Goal: Information Seeking & Learning: Learn about a topic

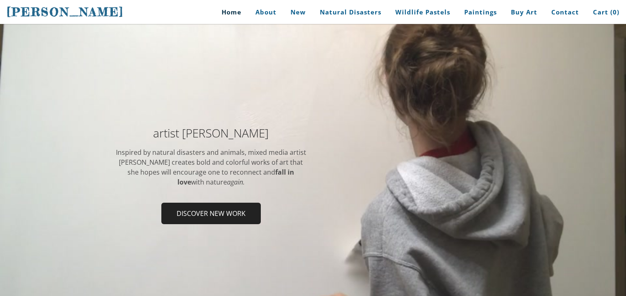
scroll to position [33, 0]
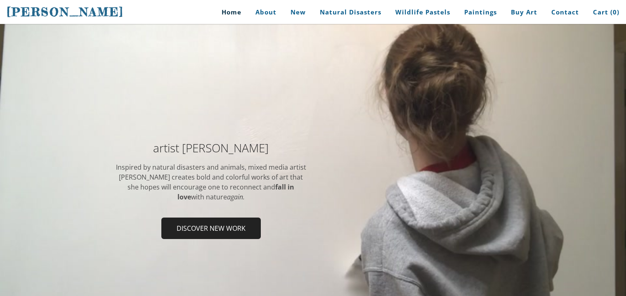
click at [238, 19] on link "Home" at bounding box center [228, 12] width 38 height 19
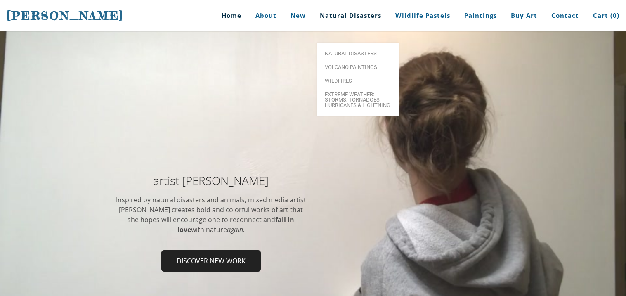
click at [365, 14] on link "Natural Disasters" at bounding box center [351, 15] width 74 height 31
click at [356, 47] on link "Natural Disasters" at bounding box center [358, 54] width 83 height 14
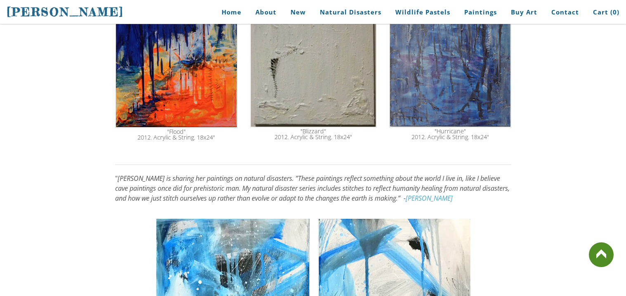
scroll to position [581, 0]
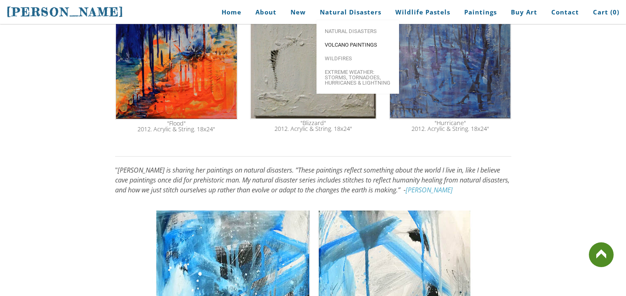
drag, startPoint x: 360, startPoint y: 44, endPoint x: 361, endPoint y: 49, distance: 4.6
click at [361, 49] on link "Volcano paintings" at bounding box center [358, 45] width 83 height 14
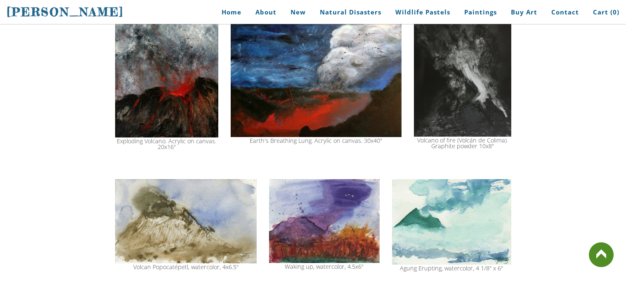
scroll to position [776, 0]
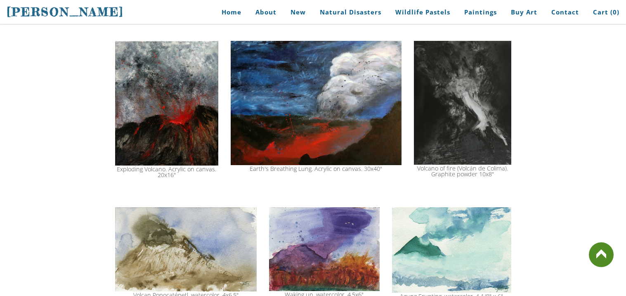
click at [358, 118] on img at bounding box center [316, 103] width 171 height 125
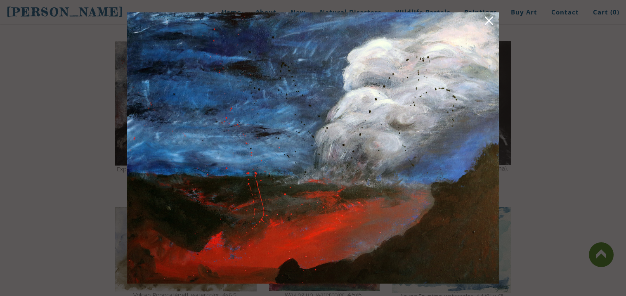
click at [491, 20] on link at bounding box center [490, 22] width 12 height 13
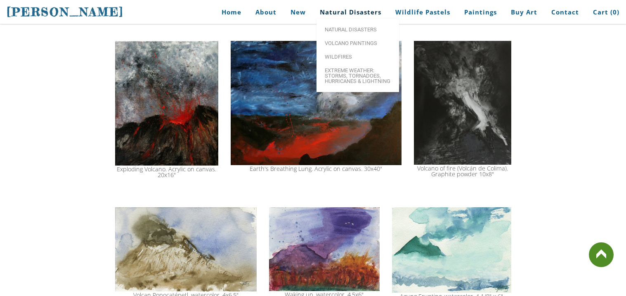
click at [346, 13] on link "Natural Disasters" at bounding box center [351, 12] width 74 height 19
click at [352, 24] on ul "Natural Disasters Volcano paintings Wildfires Extreme Weather: Storms, Tornadoe…" at bounding box center [358, 55] width 83 height 73
click at [352, 26] on link "Natural Disasters" at bounding box center [358, 30] width 83 height 14
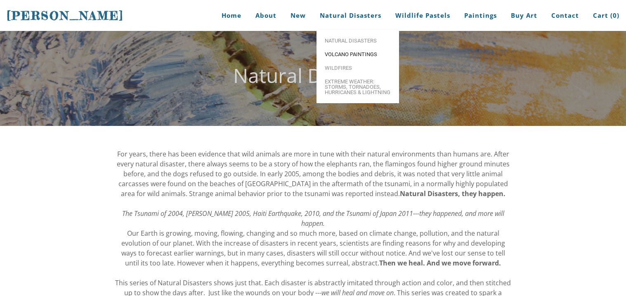
drag, startPoint x: 361, startPoint y: 50, endPoint x: 357, endPoint y: 52, distance: 4.6
click at [357, 52] on link "Volcano paintings" at bounding box center [358, 54] width 83 height 14
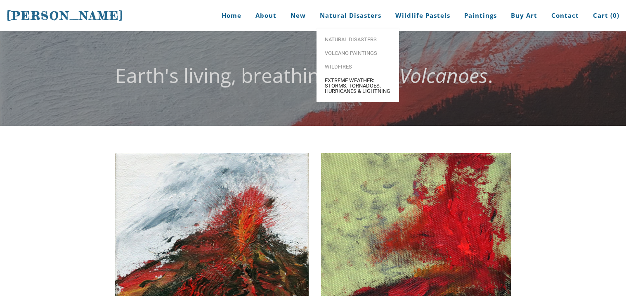
click at [336, 84] on span "Extreme Weather: Storms, Tornadoes, Hurricanes & Lightning" at bounding box center [358, 86] width 66 height 16
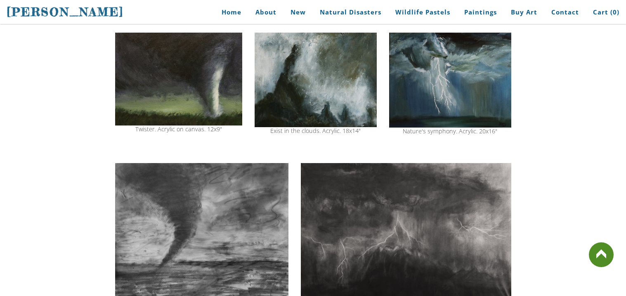
scroll to position [280, 0]
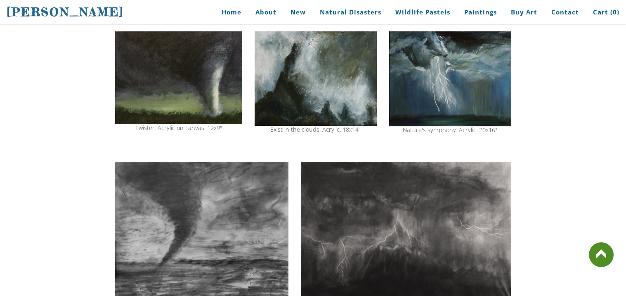
click at [227, 239] on img at bounding box center [202, 229] width 174 height 135
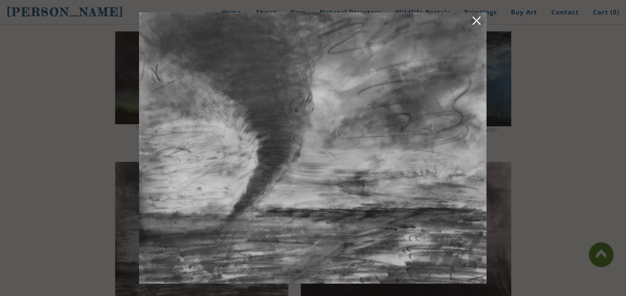
click at [483, 20] on img at bounding box center [313, 147] width 348 height 271
click at [478, 0] on div at bounding box center [313, 148] width 626 height 296
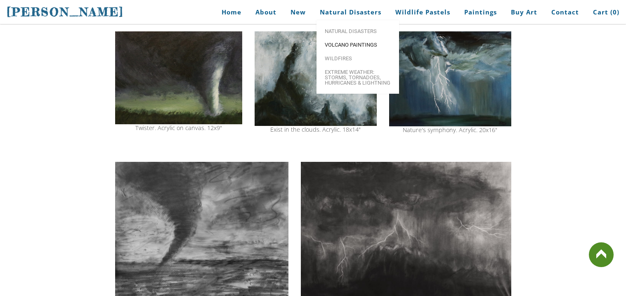
click at [355, 43] on span "Volcano paintings" at bounding box center [358, 44] width 66 height 5
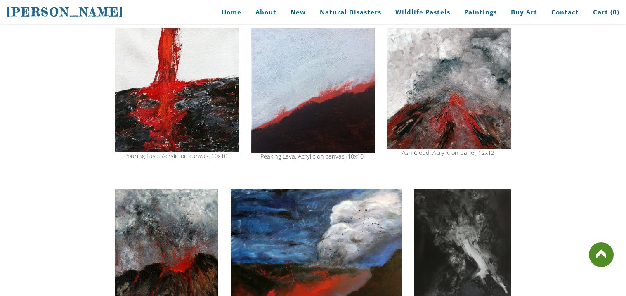
scroll to position [627, 0]
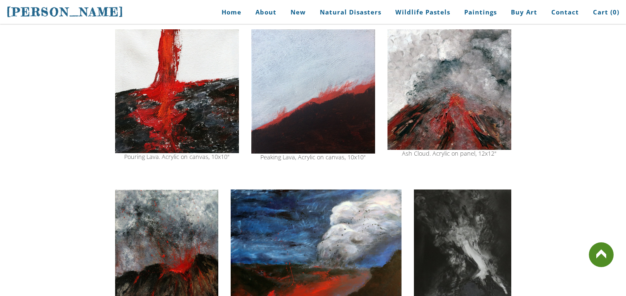
click at [304, 216] on img at bounding box center [316, 252] width 171 height 125
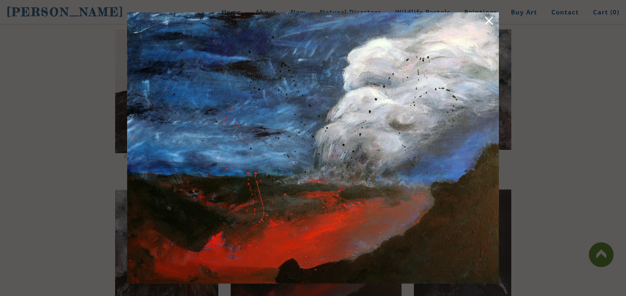
drag, startPoint x: 370, startPoint y: 115, endPoint x: 370, endPoint y: 97, distance: 17.3
click at [370, 97] on img at bounding box center [313, 147] width 372 height 271
